Goal: Check status: Check status

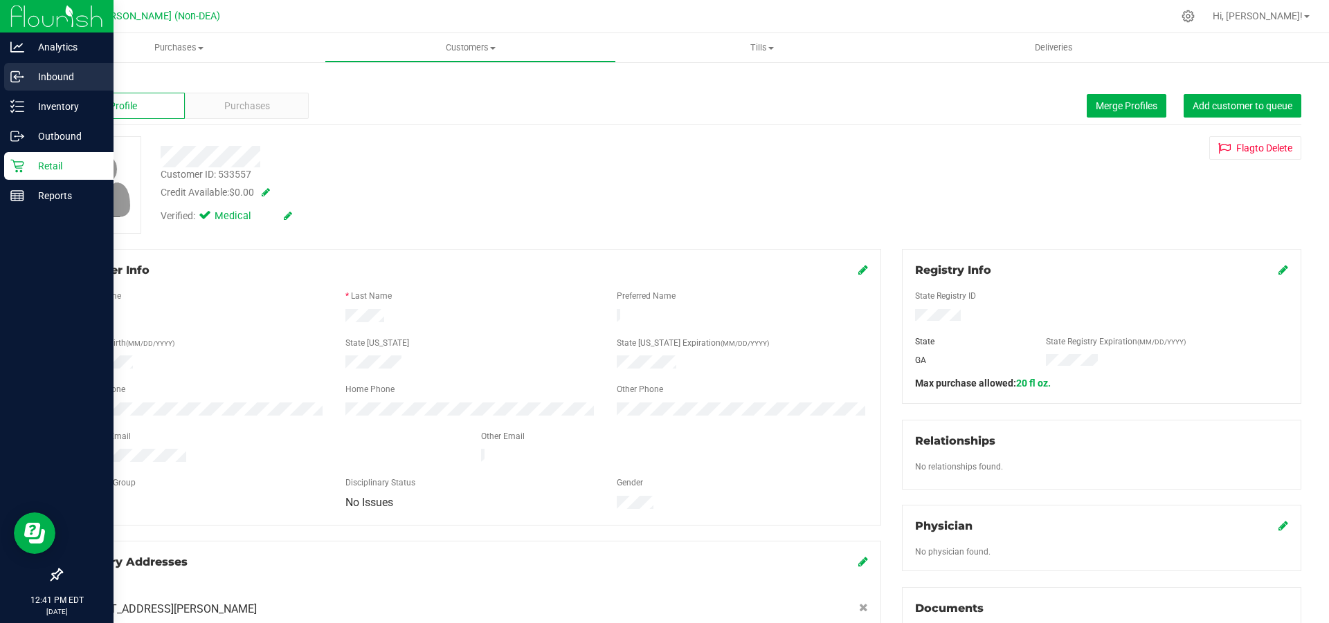
click at [64, 78] on p "Inbound" at bounding box center [65, 77] width 83 height 17
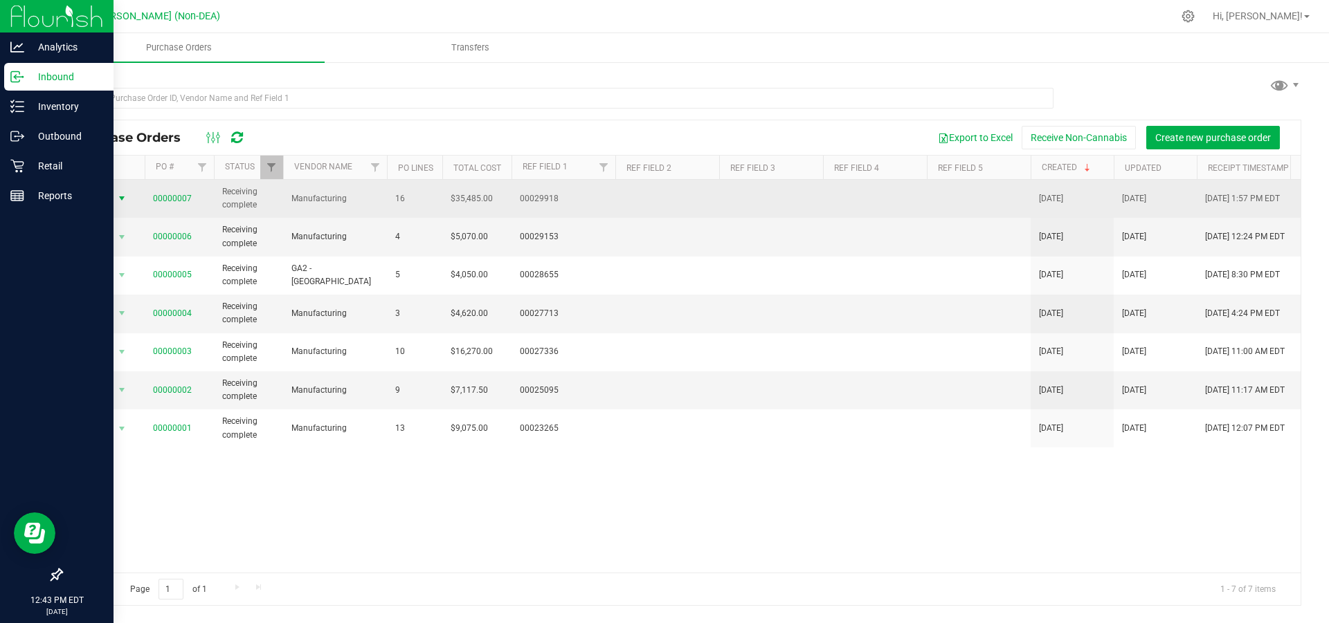
click at [120, 196] on span "select" at bounding box center [121, 198] width 11 height 11
click at [179, 194] on link "00000007" at bounding box center [172, 199] width 39 height 10
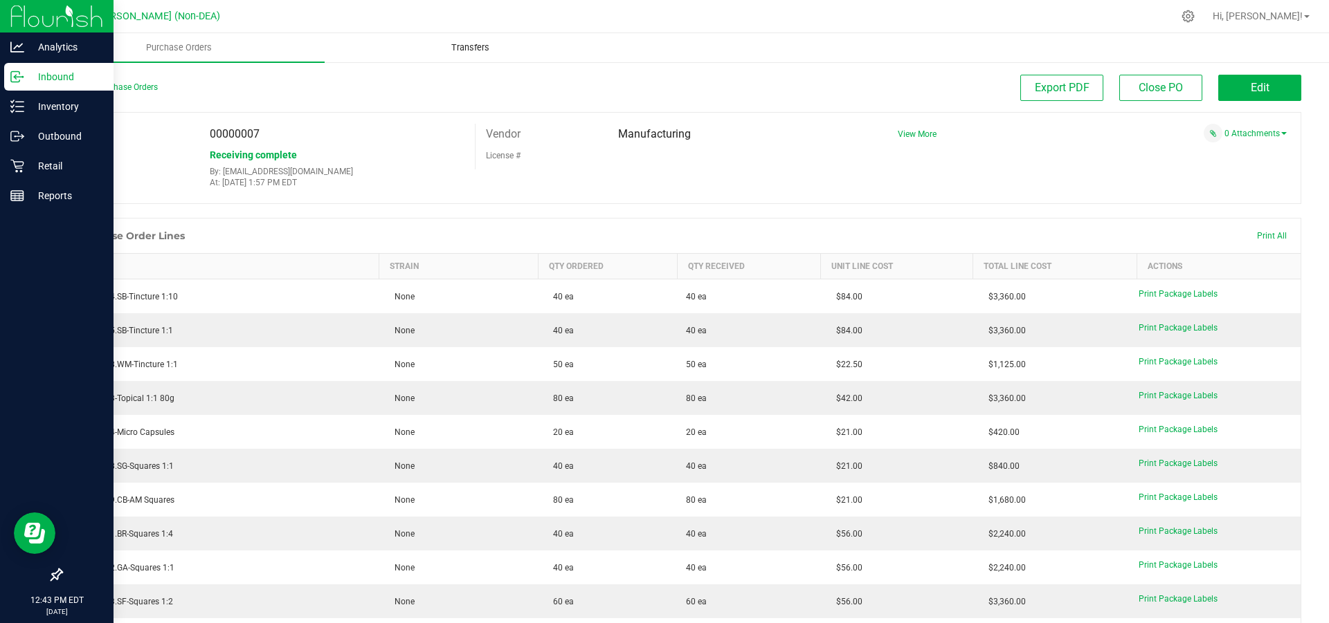
click at [478, 46] on span "Transfers" at bounding box center [469, 48] width 75 height 12
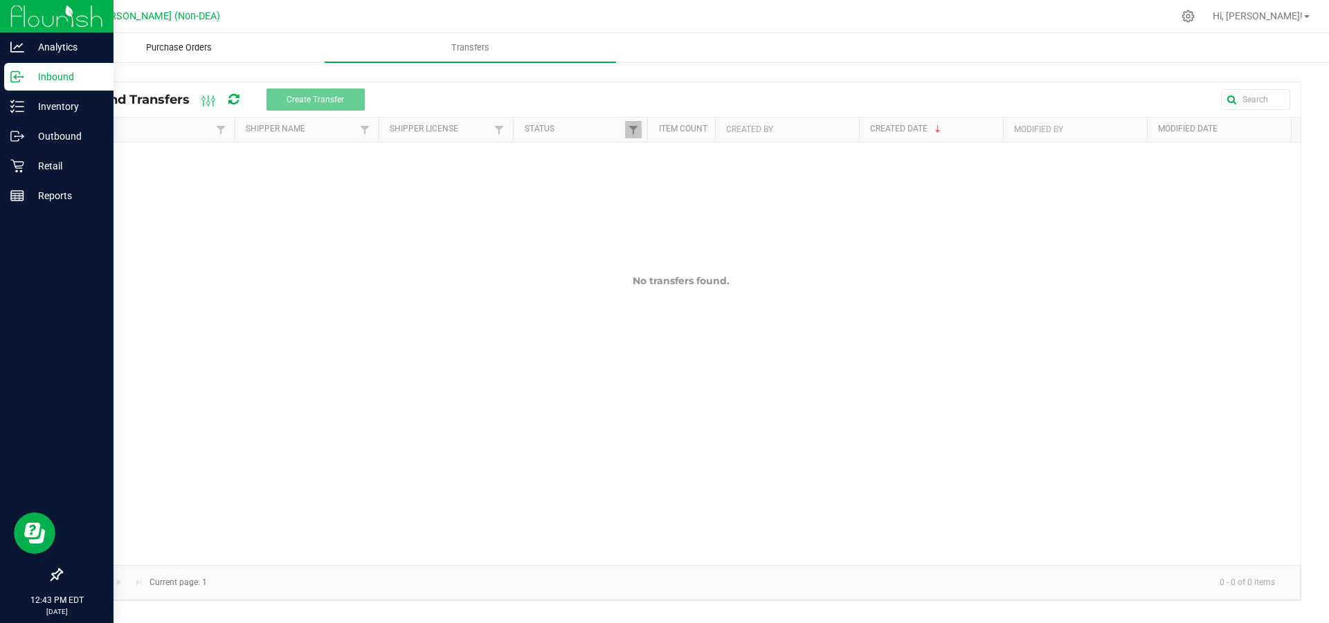
click at [198, 50] on span "Purchase Orders" at bounding box center [178, 48] width 103 height 12
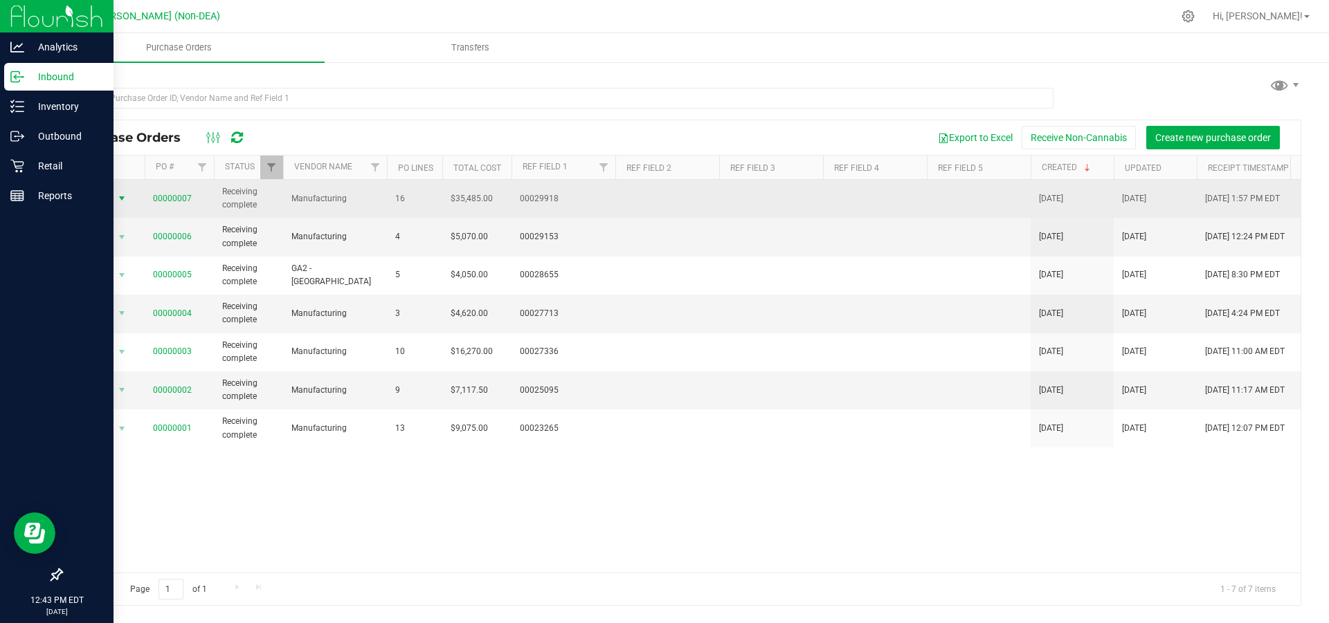
click at [123, 197] on span "select" at bounding box center [121, 198] width 11 height 11
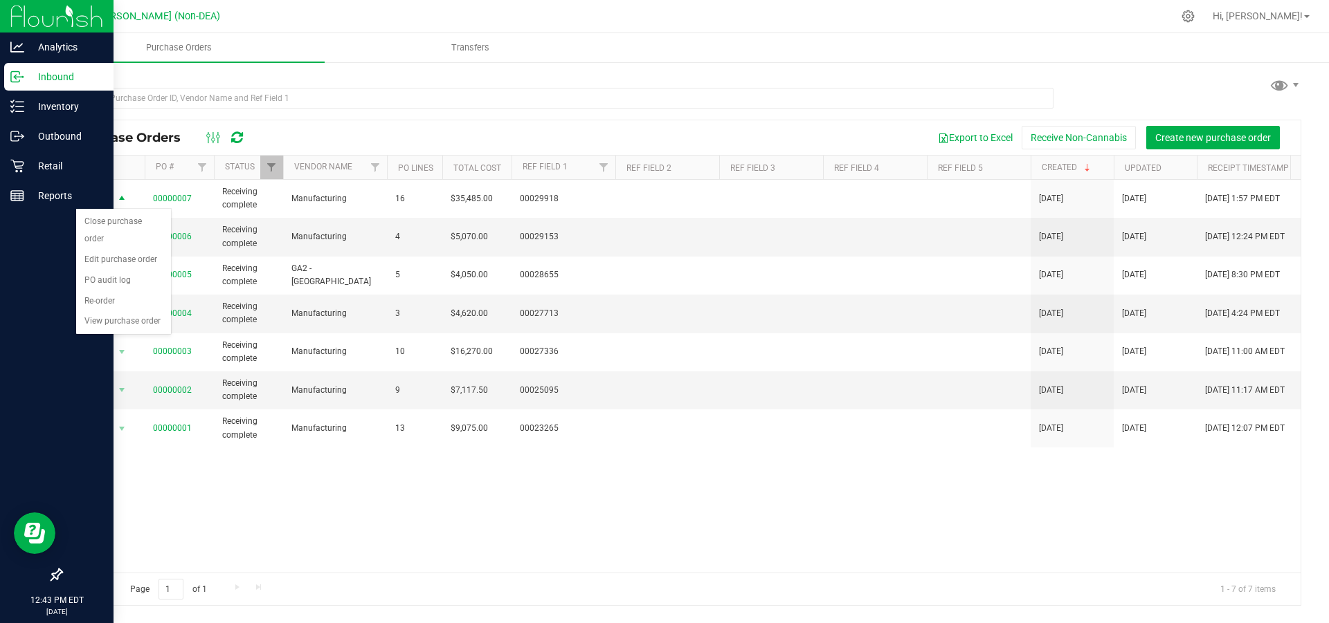
click at [400, 75] on div at bounding box center [681, 97] width 1240 height 44
